Goal: Check status

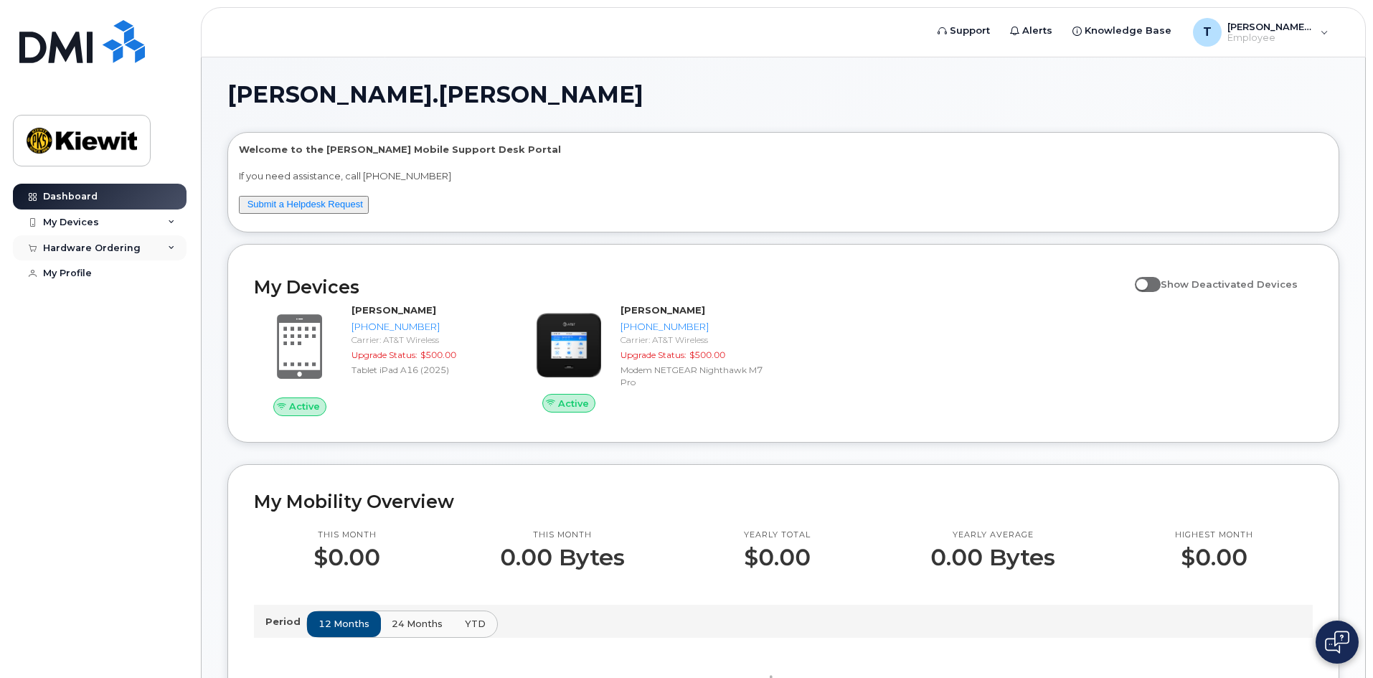
click at [162, 241] on div "Hardware Ordering" at bounding box center [100, 248] width 174 height 26
click at [128, 283] on link "My Orders" at bounding box center [112, 273] width 148 height 27
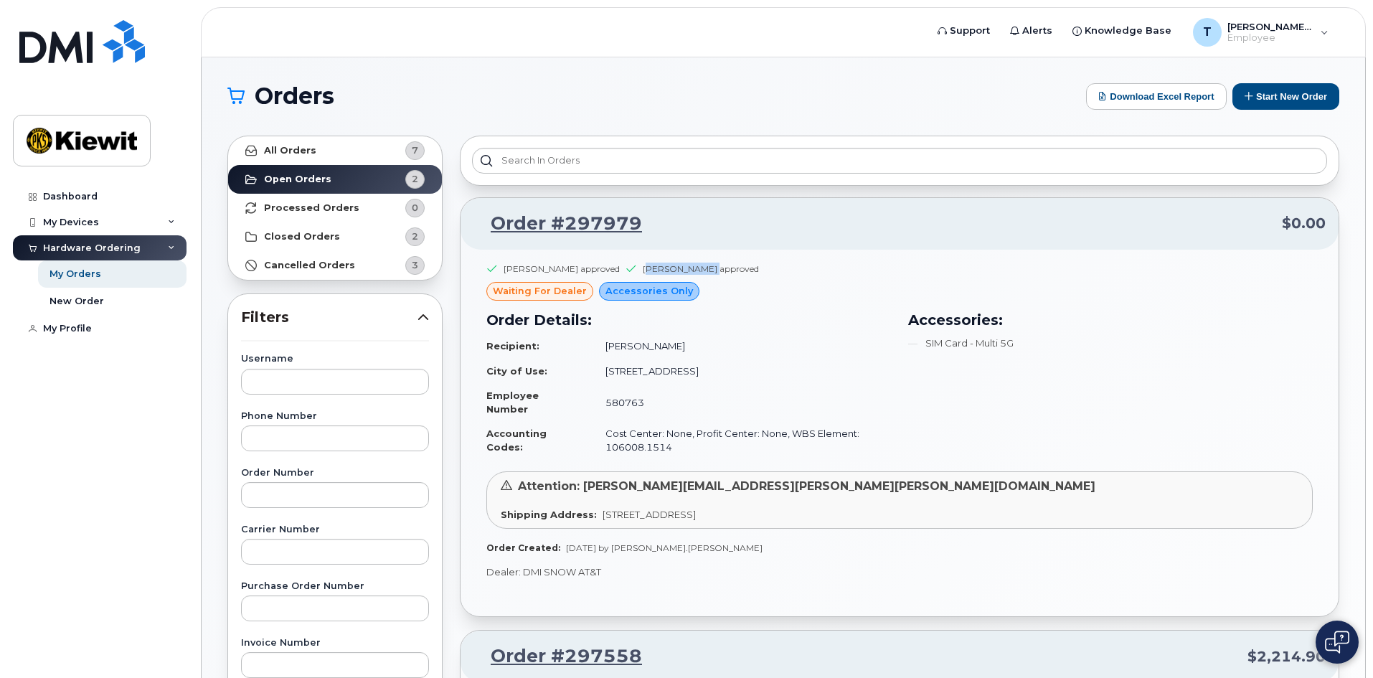
drag, startPoint x: 634, startPoint y: 270, endPoint x: 695, endPoint y: 273, distance: 61.0
click at [695, 273] on div "[PERSON_NAME] approved" at bounding box center [701, 268] width 116 height 12
click at [623, 230] on link "Order #297979" at bounding box center [557, 224] width 169 height 26
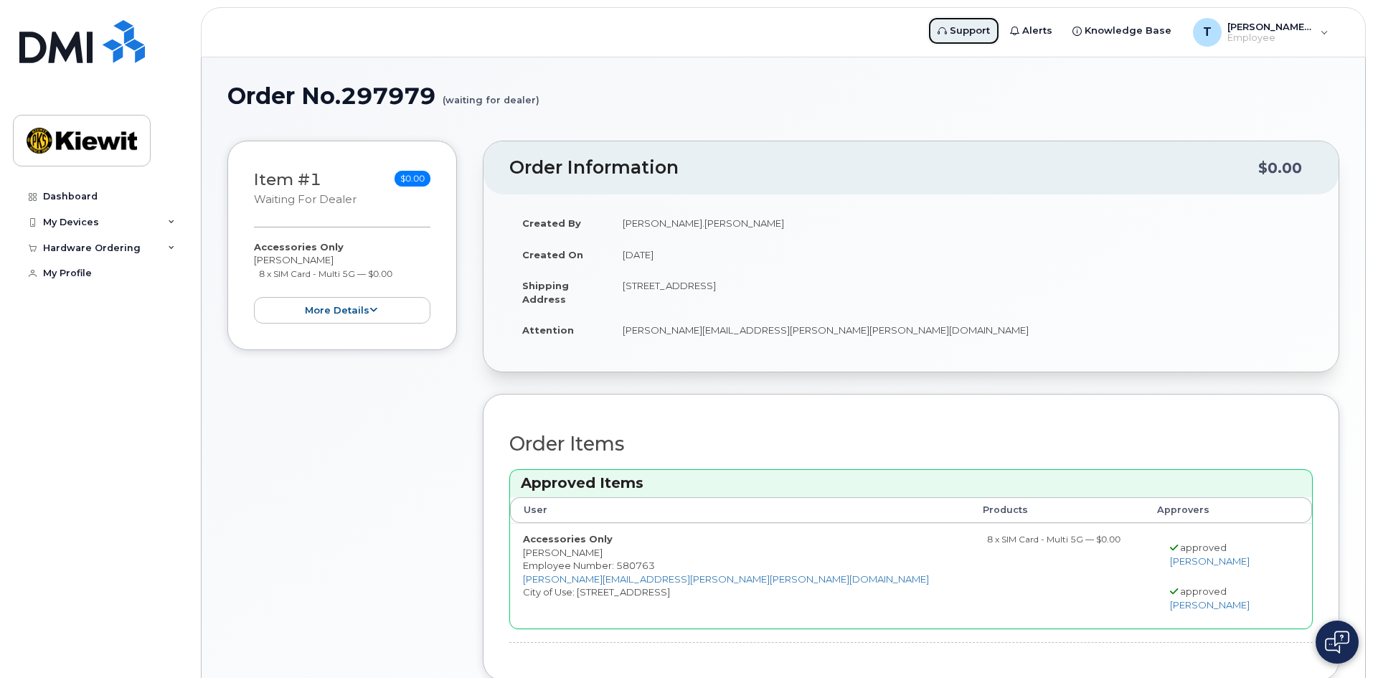
click at [990, 36] on span "Support" at bounding box center [970, 31] width 40 height 14
click at [1317, 639] on button at bounding box center [1336, 641] width 43 height 43
click at [990, 28] on span "Support" at bounding box center [970, 31] width 40 height 14
